Goal: Task Accomplishment & Management: Use online tool/utility

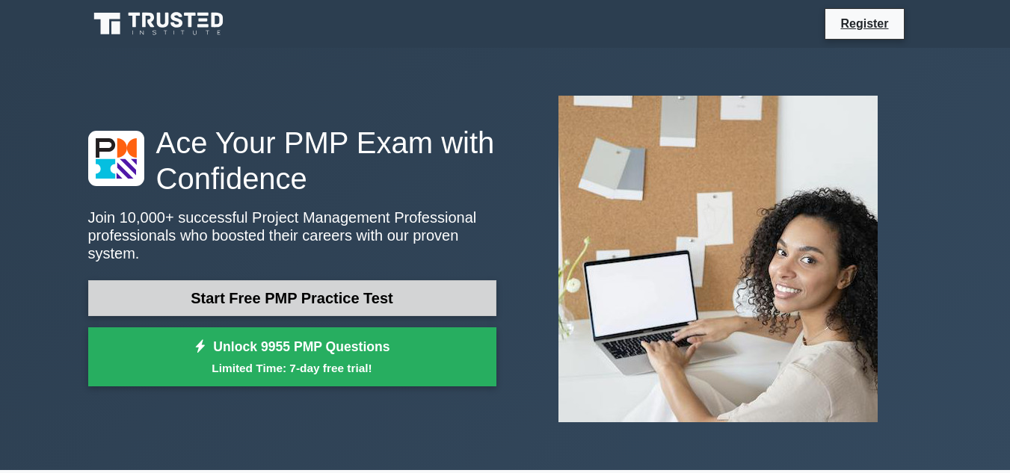
click at [358, 283] on link "Start Free PMP Practice Test" at bounding box center [292, 298] width 408 height 36
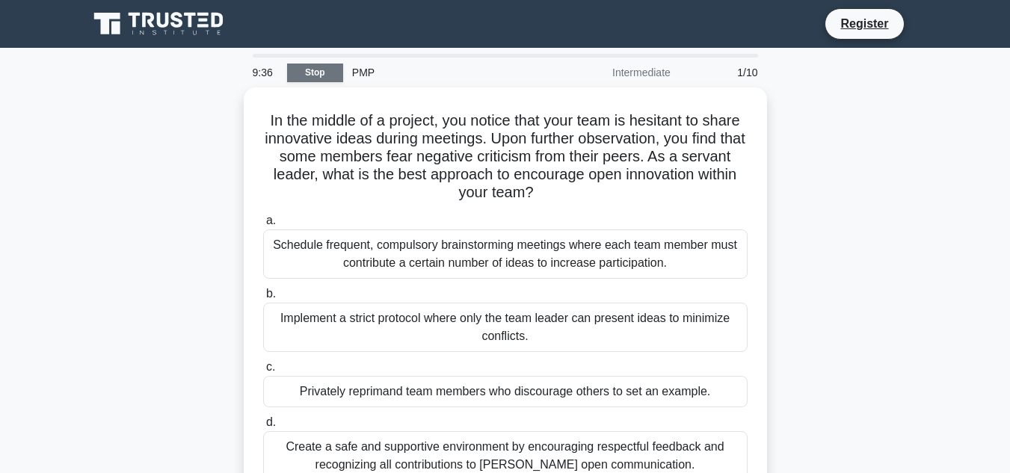
click at [325, 78] on link "Stop" at bounding box center [315, 73] width 56 height 19
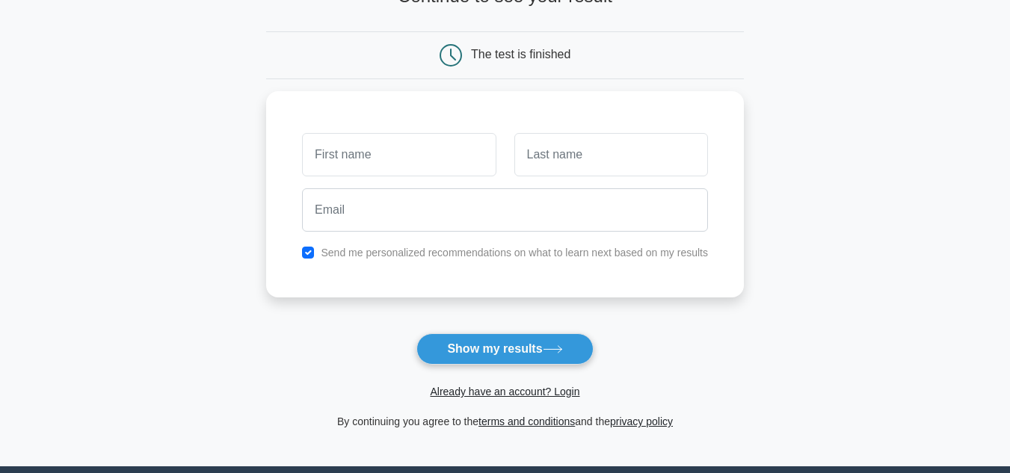
scroll to position [150, 0]
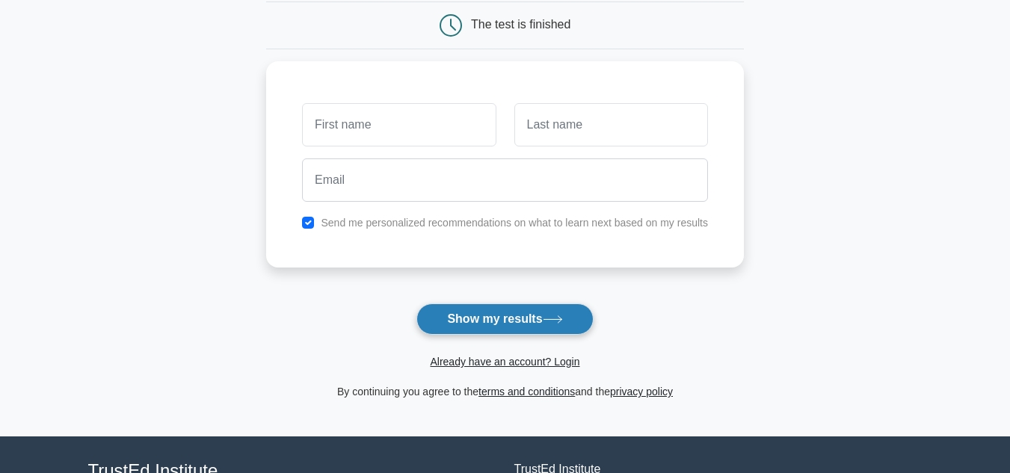
click at [519, 321] on button "Show my results" at bounding box center [504, 319] width 176 height 31
